Goal: Task Accomplishment & Management: Manage account settings

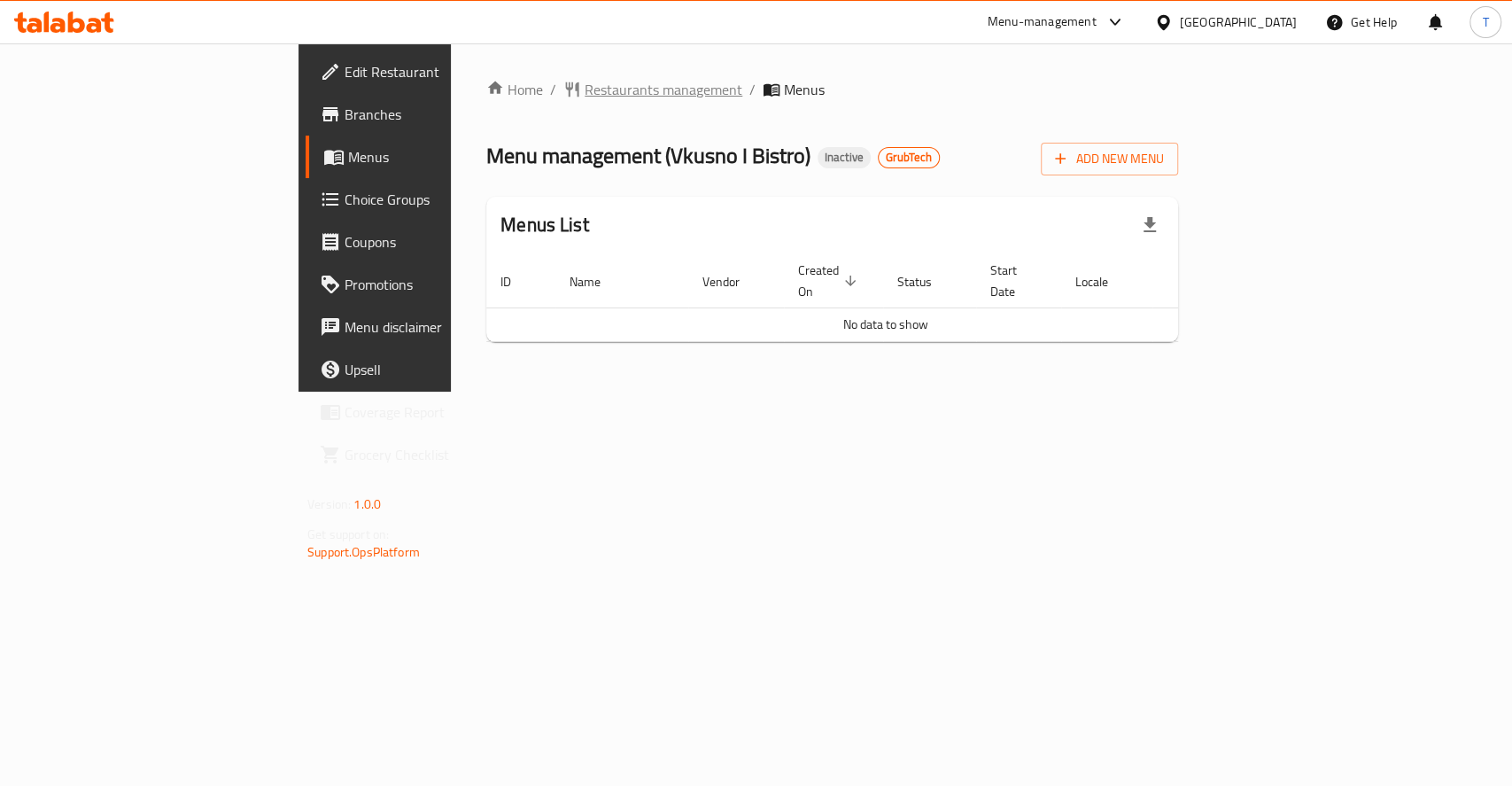
click at [585, 97] on span "Restaurants management" at bounding box center [664, 89] width 158 height 21
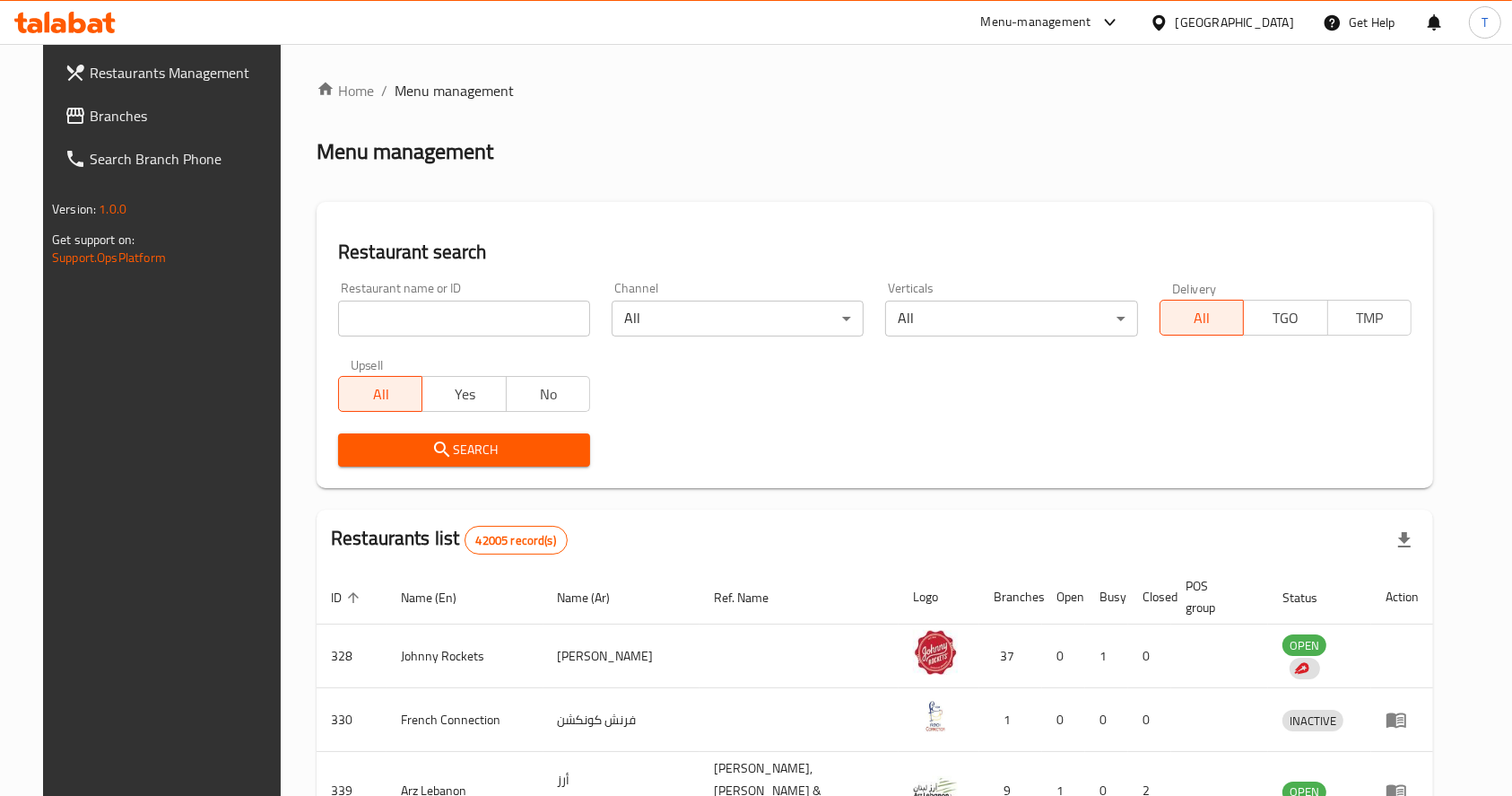
click at [90, 118] on span "Branches" at bounding box center [185, 116] width 192 height 22
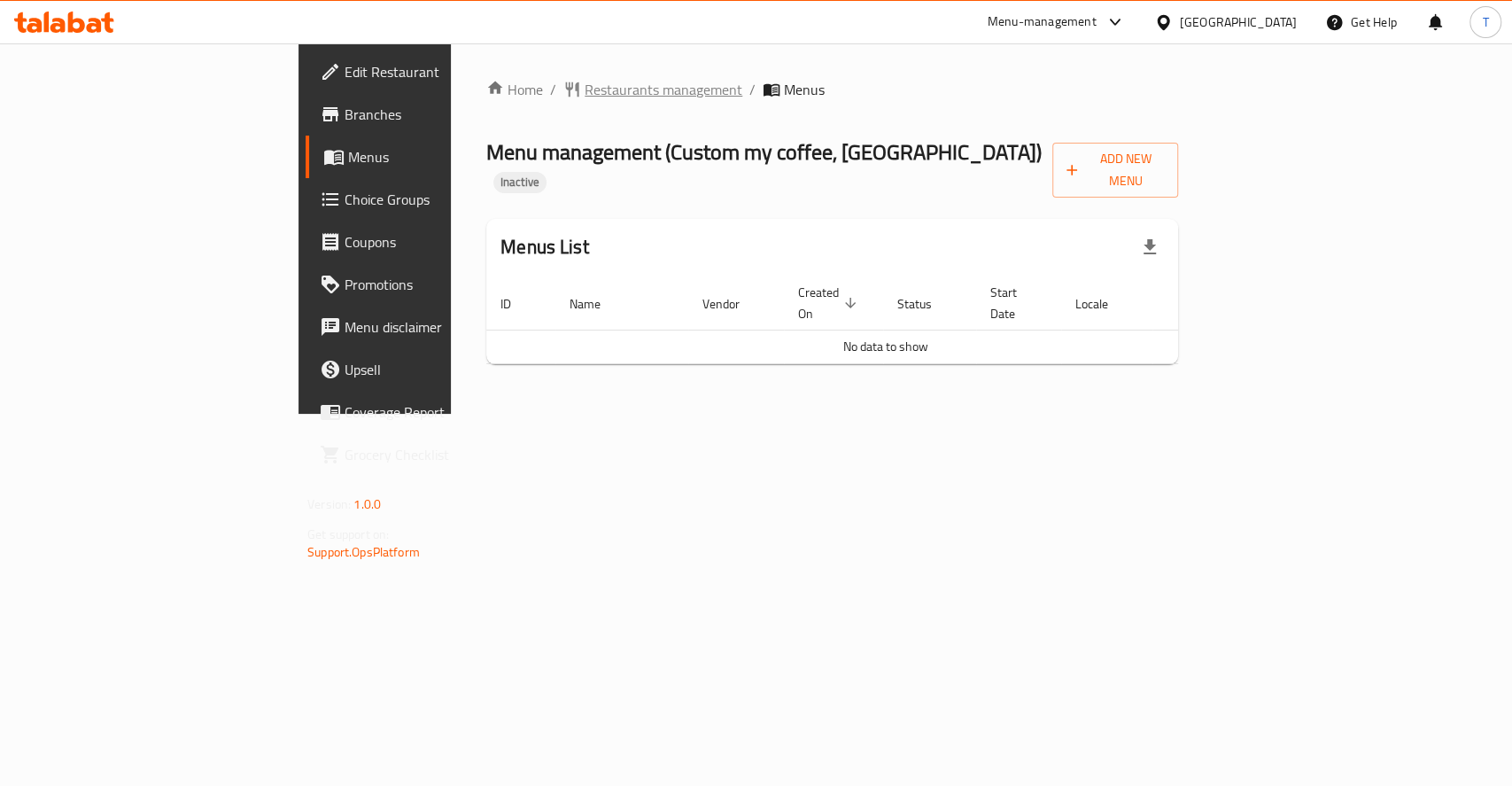
click at [585, 88] on span "Restaurants management" at bounding box center [664, 89] width 158 height 21
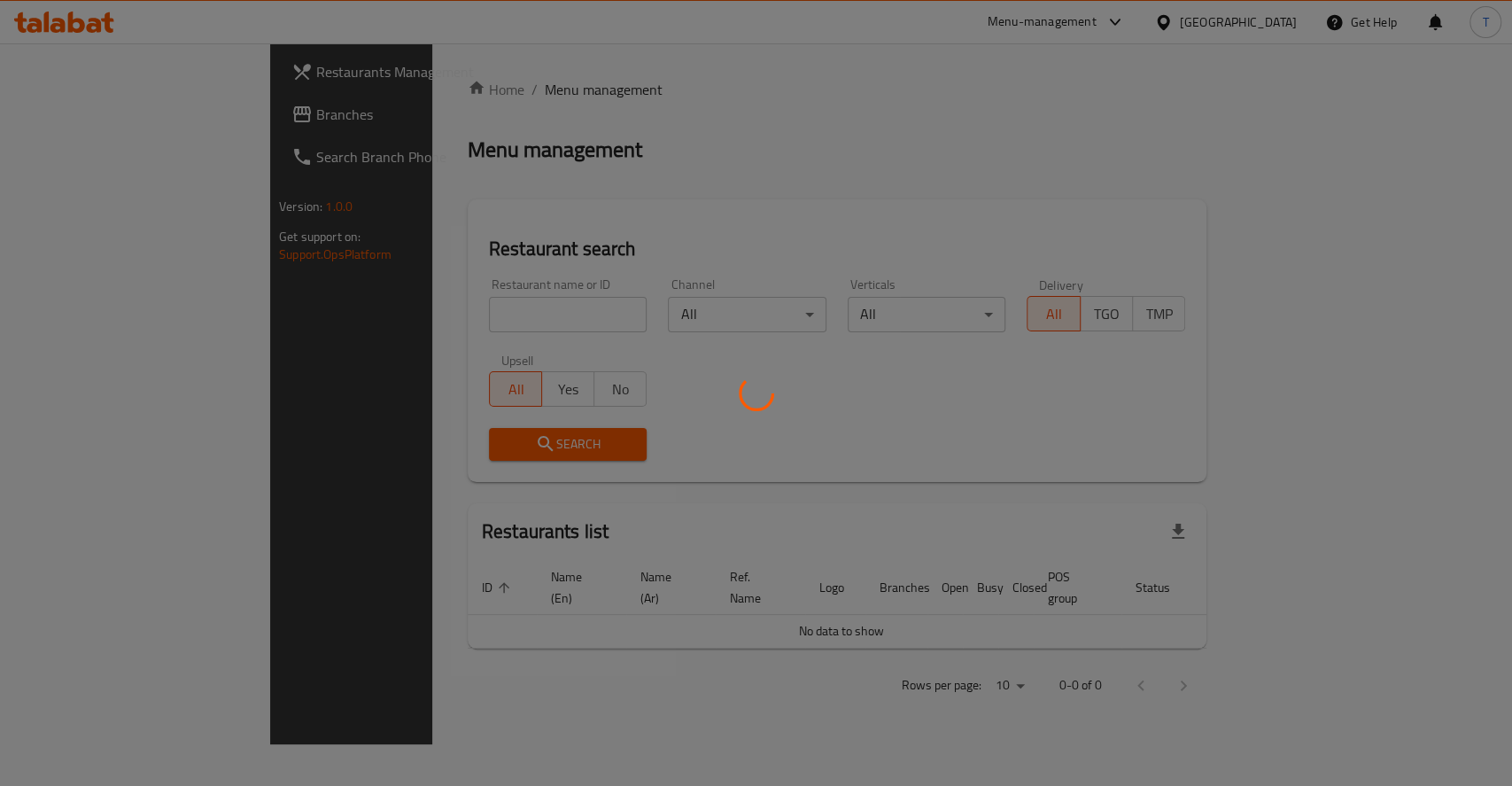
click at [63, 110] on div at bounding box center [756, 393] width 1512 height 786
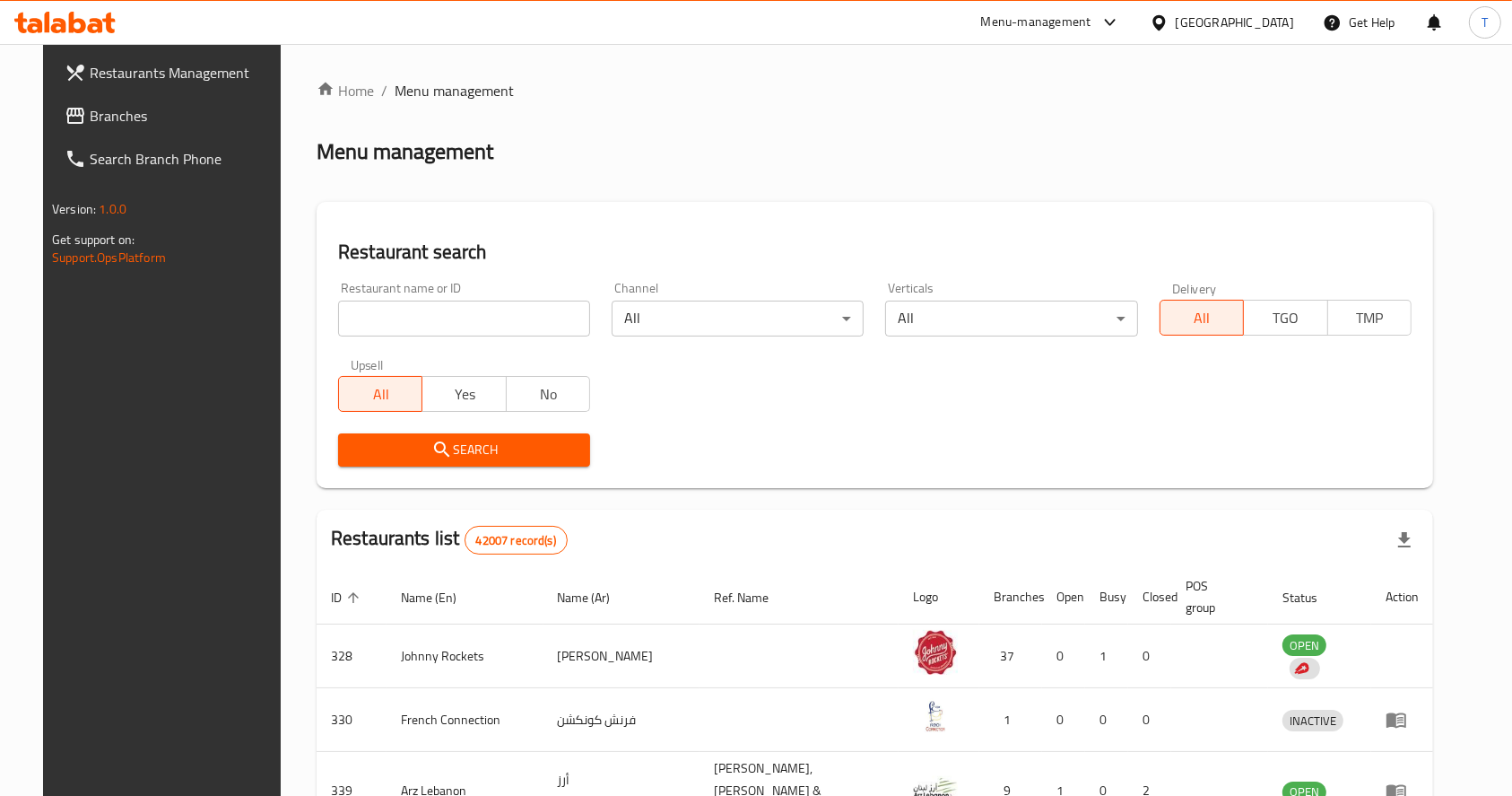
click at [90, 111] on span "Branches" at bounding box center [185, 116] width 192 height 22
